Goal: Task Accomplishment & Management: Manage account settings

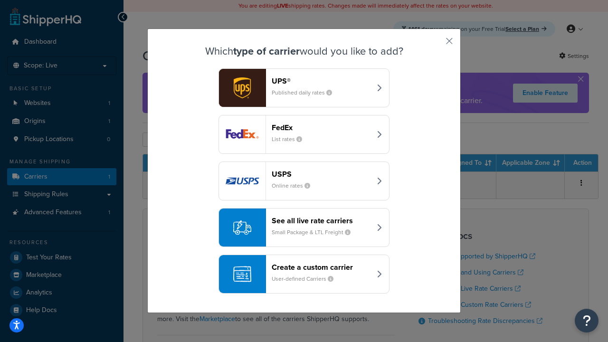
click at [304, 135] on div "FedEx List rates" at bounding box center [321, 134] width 99 height 23
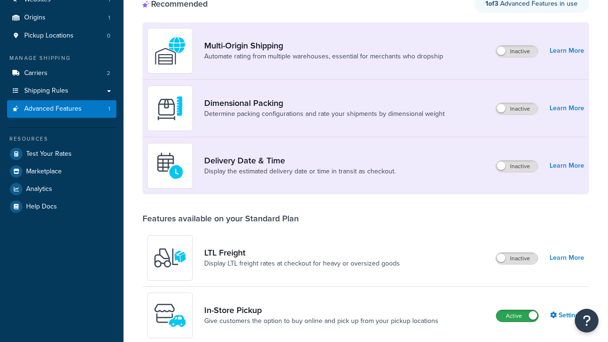
click at [518, 310] on label "Active" at bounding box center [518, 315] width 42 height 11
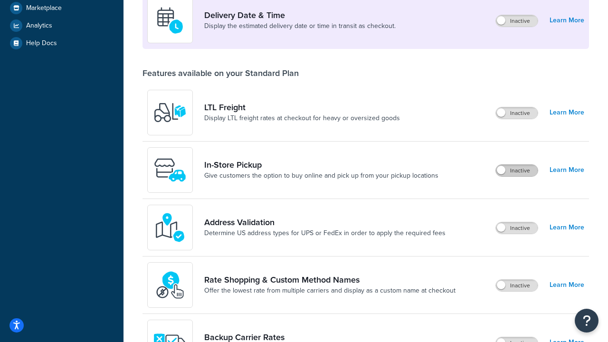
scroll to position [231, 0]
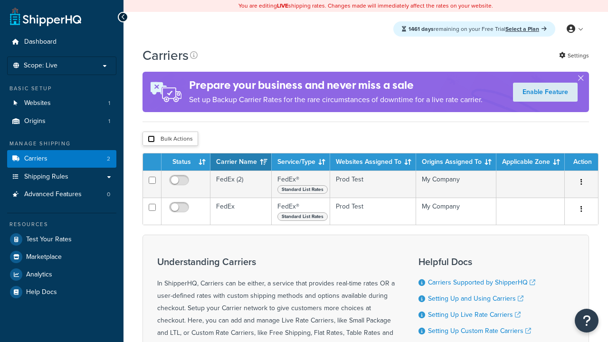
click at [151, 140] on input "checkbox" at bounding box center [151, 138] width 7 height 7
checkbox input "true"
click at [0, 0] on button "Delete" at bounding box center [0, 0] width 0 height 0
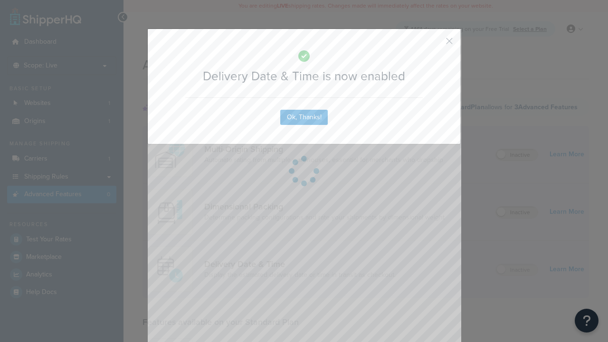
click at [435, 43] on button "button" at bounding box center [435, 44] width 2 height 2
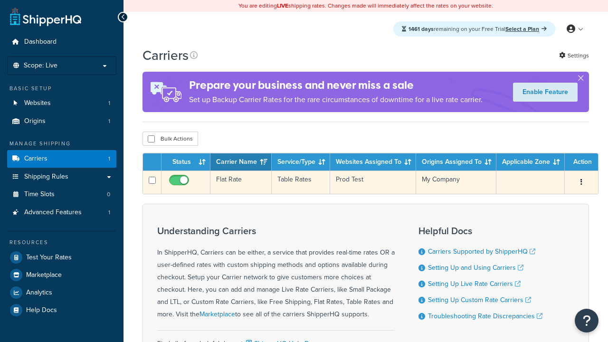
click at [240, 183] on td "Flat Rate" at bounding box center [241, 182] width 61 height 23
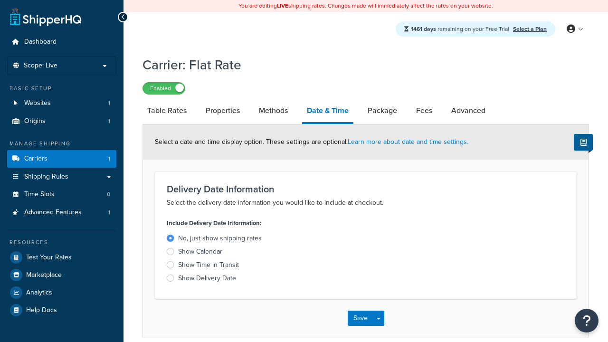
click at [207, 280] on div "Show Delivery Date" at bounding box center [207, 279] width 58 height 10
click at [0, 0] on input "Show Delivery Date" at bounding box center [0, 0] width 0 height 0
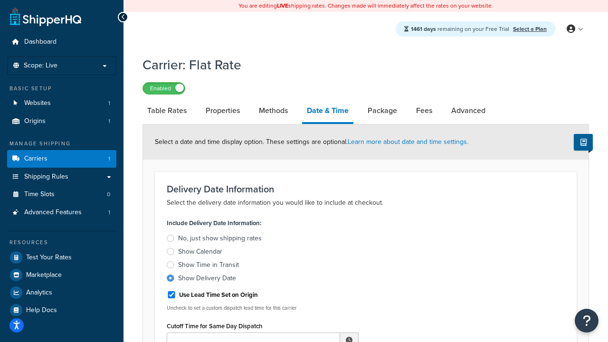
click at [207, 280] on div "Show Delivery Date" at bounding box center [207, 279] width 58 height 10
click at [0, 0] on input "Show Delivery Date" at bounding box center [0, 0] width 0 height 0
type input "11:00 AM"
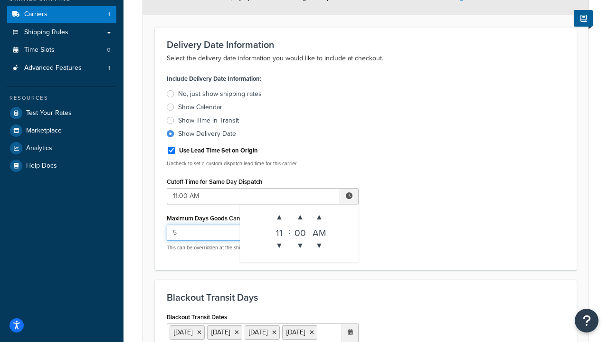
type input "5"
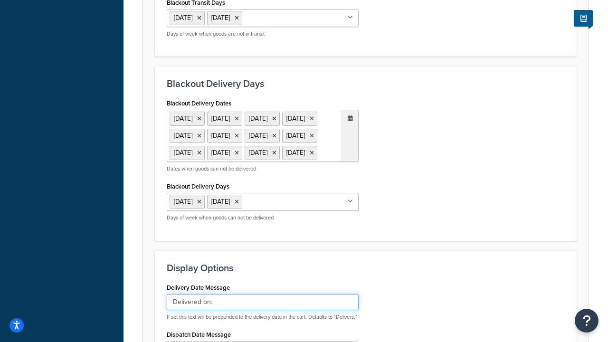
type input "Delivered on:"
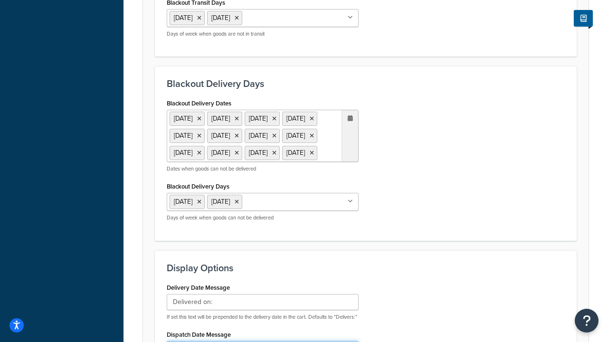
type input "Default Dispatch Message"
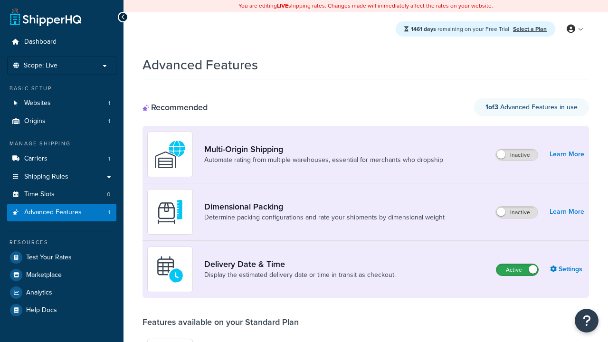
click at [518, 270] on label "Active" at bounding box center [518, 269] width 42 height 11
